Goal: Information Seeking & Learning: Find specific fact

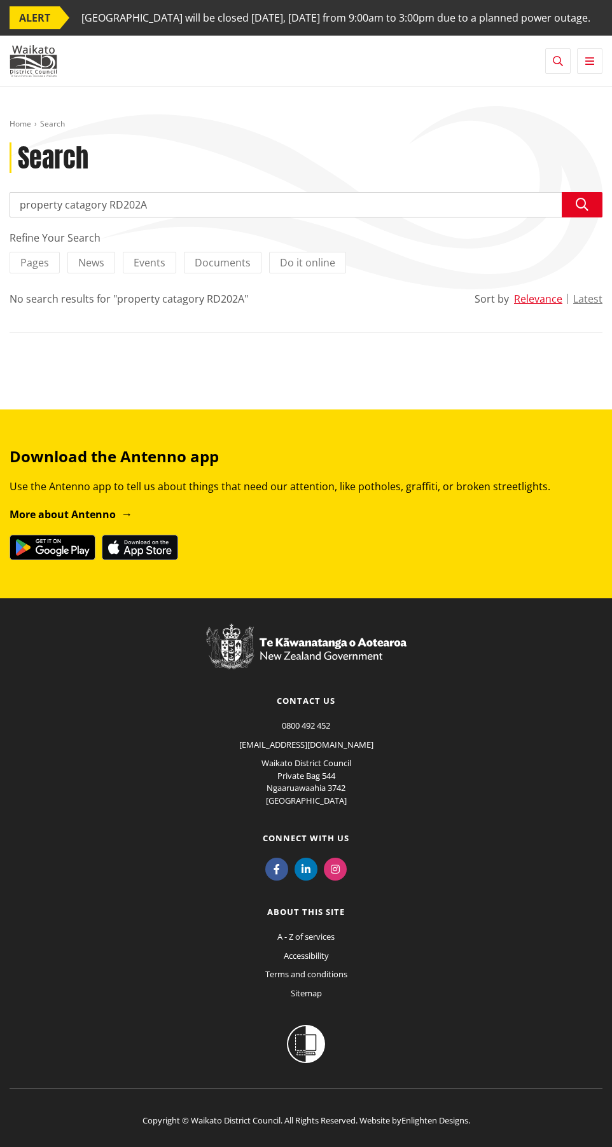
click at [156, 217] on input "property catagory RD202A" at bounding box center [306, 204] width 593 height 25
drag, startPoint x: 156, startPoint y: 245, endPoint x: -16, endPoint y: 249, distance: 172.3
click at [0, 249] on html "ALERT Ngaaruawaahia Library will be closed tomorrow, Tuesday 9 September from 9…" at bounding box center [306, 589] width 612 height 1178
type input "7 harbour lights"
click at [580, 211] on icon "button" at bounding box center [581, 204] width 13 height 13
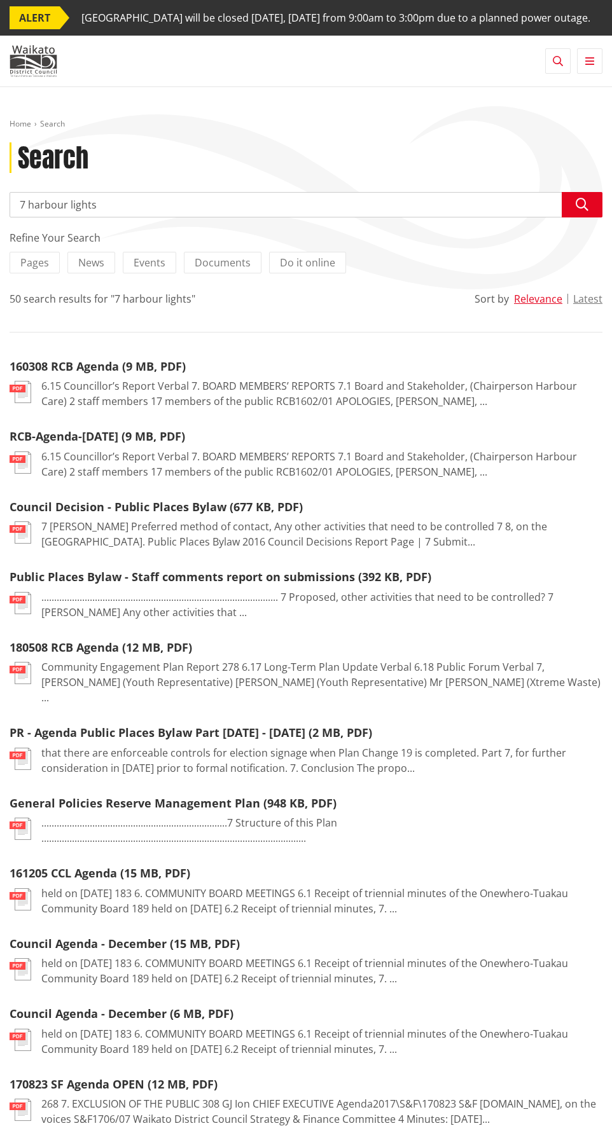
drag, startPoint x: 113, startPoint y: 235, endPoint x: 108, endPoint y: 240, distance: 7.2
click at [111, 217] on input "7 harbour lights" at bounding box center [306, 204] width 593 height 25
click at [107, 217] on input "7 harbour lights" at bounding box center [306, 204] width 593 height 25
type input "7 harbour lights [GEOGRAPHIC_DATA]"
click at [577, 211] on icon "button" at bounding box center [581, 204] width 13 height 13
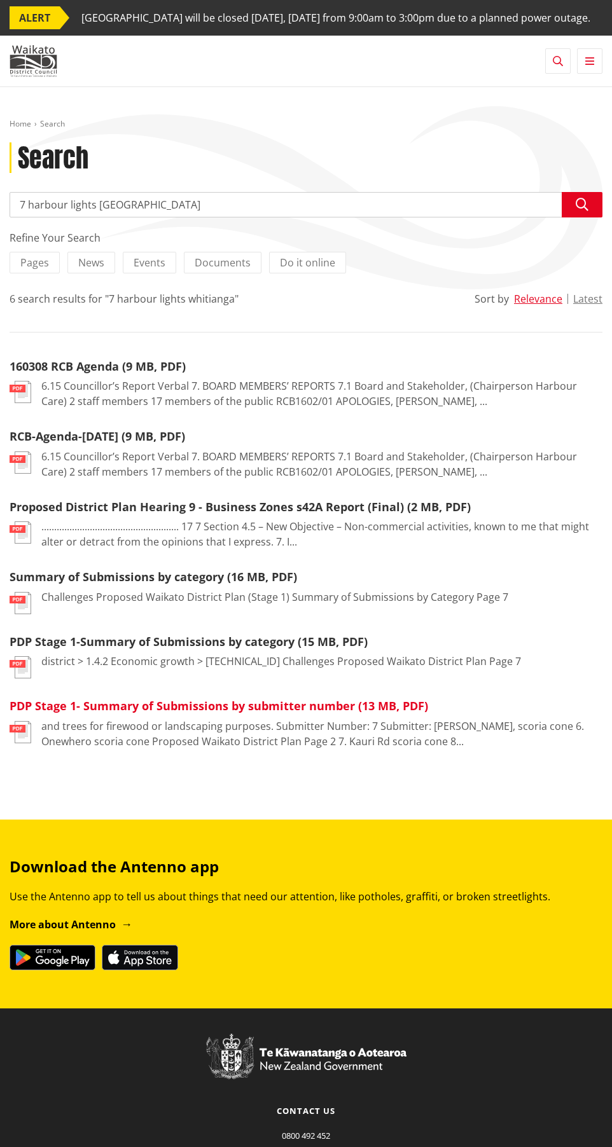
click at [199, 713] on link "PDP Stage 1- Summary of Submissions by submitter number (13 MB, PDF)" at bounding box center [219, 705] width 418 height 15
